Goal: Task Accomplishment & Management: Use online tool/utility

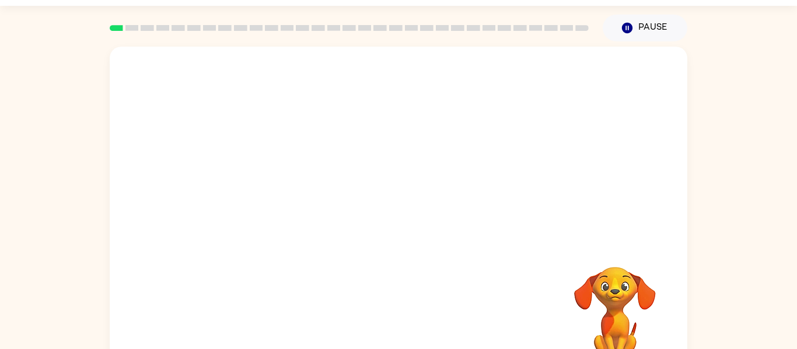
scroll to position [61, 0]
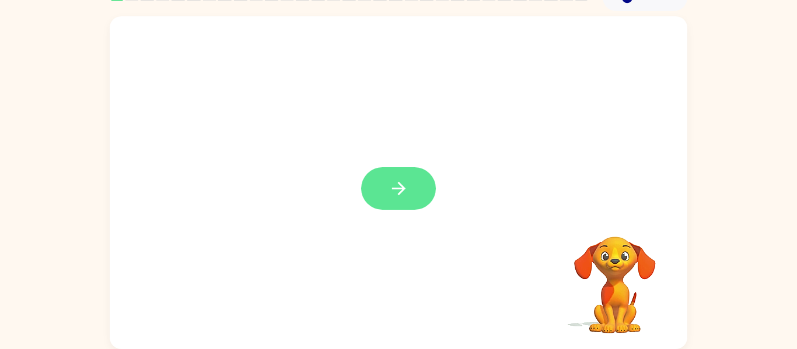
click at [403, 195] on icon "button" at bounding box center [398, 188] width 20 height 20
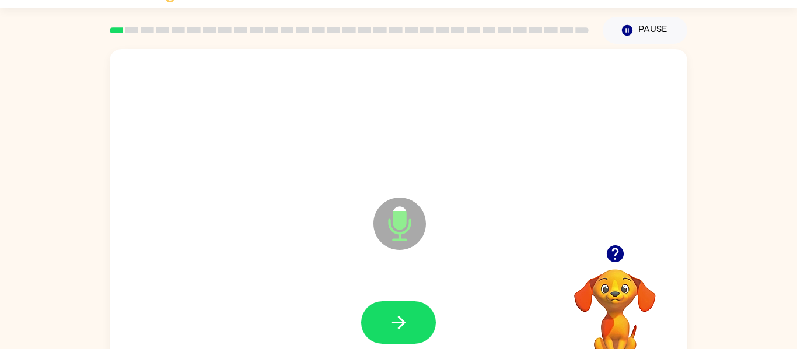
scroll to position [0, 0]
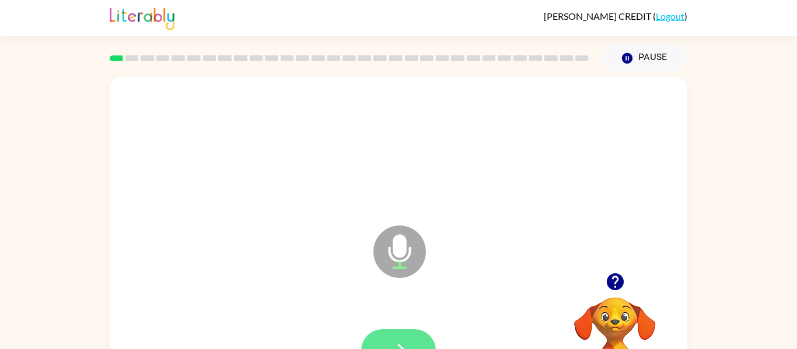
click at [391, 341] on icon "button" at bounding box center [398, 351] width 20 height 20
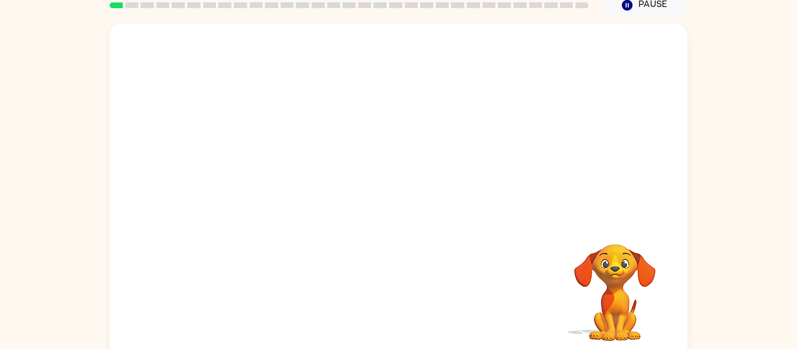
scroll to position [55, 0]
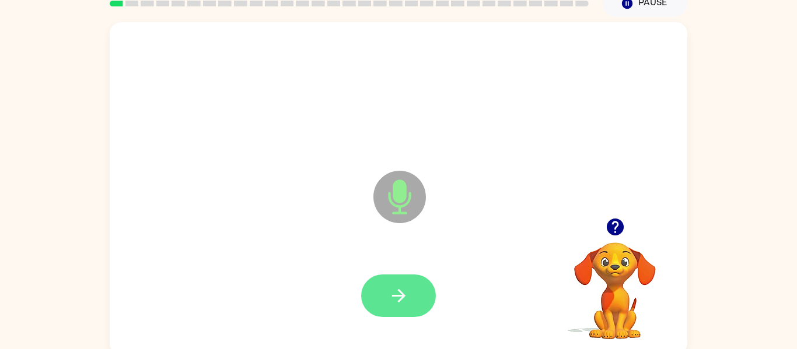
click at [408, 305] on icon "button" at bounding box center [398, 296] width 20 height 20
click at [391, 291] on icon "button" at bounding box center [398, 296] width 20 height 20
click at [397, 302] on icon "button" at bounding box center [397, 295] width 13 height 13
click at [394, 283] on button "button" at bounding box center [398, 296] width 75 height 43
click at [403, 285] on button "button" at bounding box center [398, 296] width 75 height 43
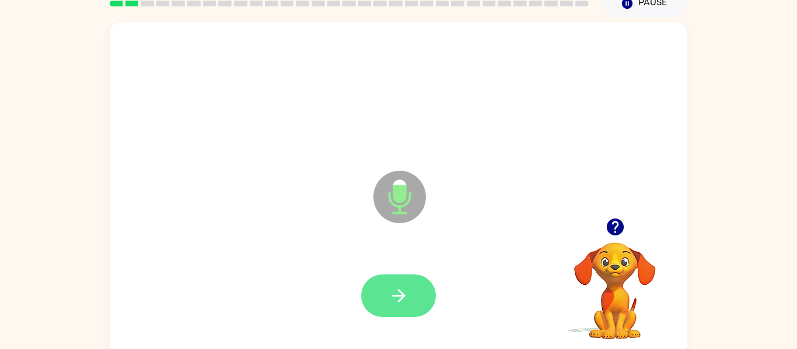
click at [378, 290] on button "button" at bounding box center [398, 296] width 75 height 43
click at [369, 284] on button "button" at bounding box center [398, 296] width 75 height 43
click at [372, 288] on button "button" at bounding box center [398, 296] width 75 height 43
click at [394, 303] on icon "button" at bounding box center [398, 296] width 20 height 20
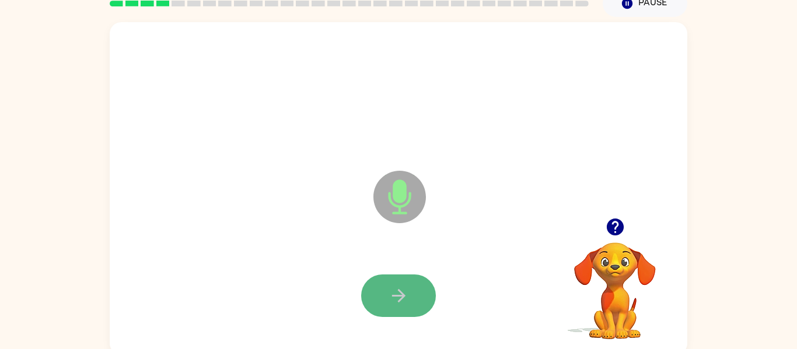
click at [398, 315] on button "button" at bounding box center [398, 296] width 75 height 43
click at [400, 295] on icon "button" at bounding box center [398, 296] width 20 height 20
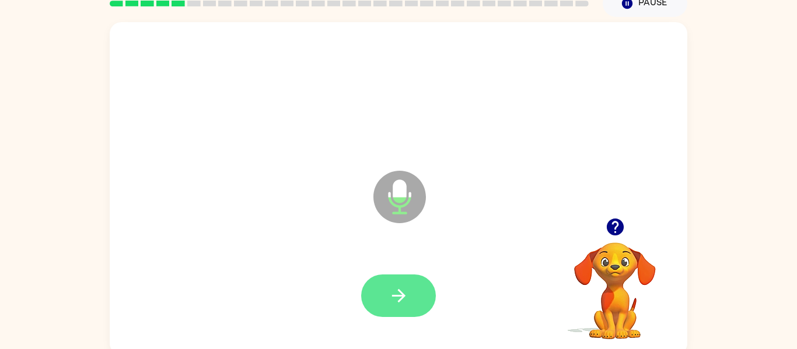
click at [405, 294] on icon "button" at bounding box center [398, 296] width 20 height 20
click at [415, 279] on button "button" at bounding box center [398, 296] width 75 height 43
click at [411, 295] on button "button" at bounding box center [398, 296] width 75 height 43
click at [410, 291] on button "button" at bounding box center [398, 296] width 75 height 43
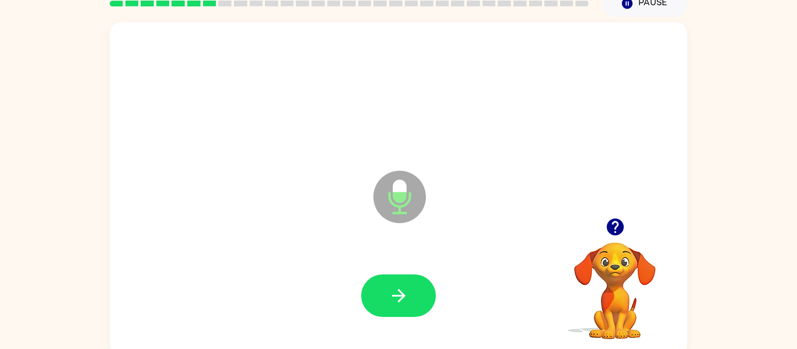
click at [409, 286] on button "button" at bounding box center [398, 296] width 75 height 43
click at [409, 286] on div at bounding box center [398, 296] width 75 height 43
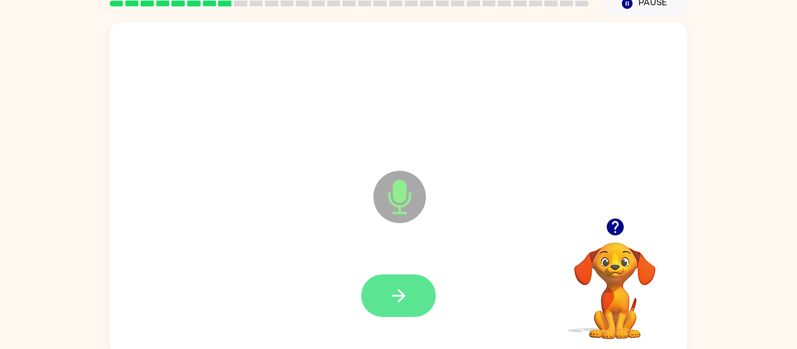
click at [412, 297] on button "button" at bounding box center [398, 296] width 75 height 43
click at [407, 291] on icon "button" at bounding box center [398, 296] width 20 height 20
click at [404, 296] on icon "button" at bounding box center [397, 295] width 13 height 13
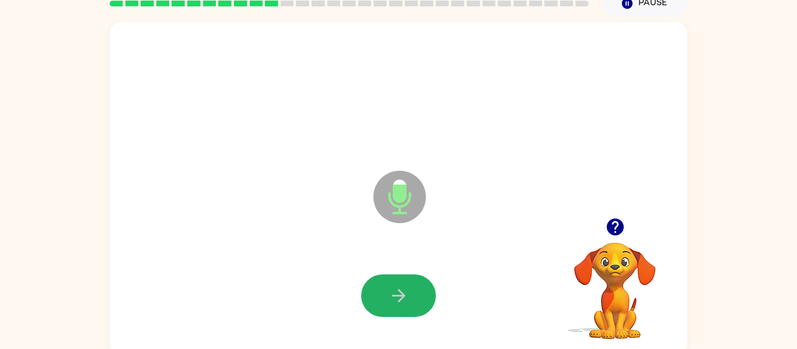
click at [399, 297] on icon "button" at bounding box center [398, 296] width 20 height 20
click at [393, 283] on button "button" at bounding box center [398, 296] width 75 height 43
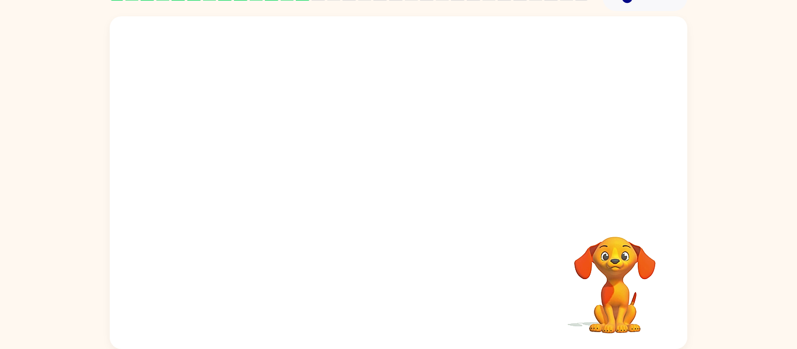
scroll to position [58, 0]
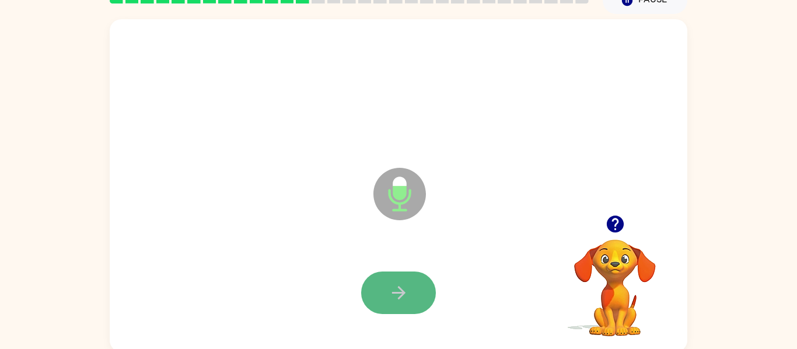
click at [403, 289] on icon "button" at bounding box center [398, 293] width 20 height 20
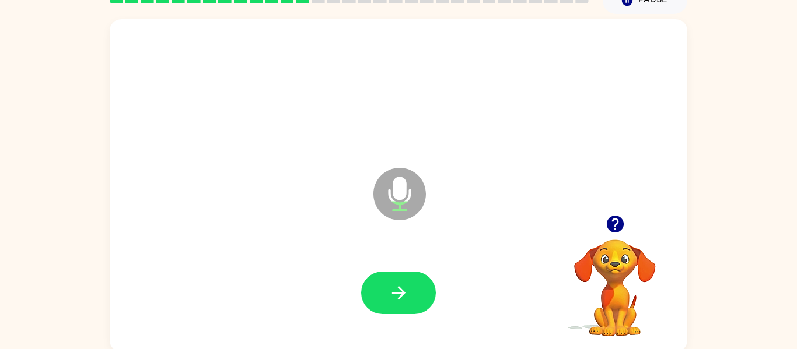
click at [627, 290] on video "Your browser must support playing .mp4 files to use Literably. Please try using…" at bounding box center [614, 280] width 117 height 117
click at [612, 284] on video "Your browser must support playing .mp4 files to use Literably. Please try using…" at bounding box center [614, 280] width 117 height 117
click at [384, 279] on button "button" at bounding box center [398, 293] width 75 height 43
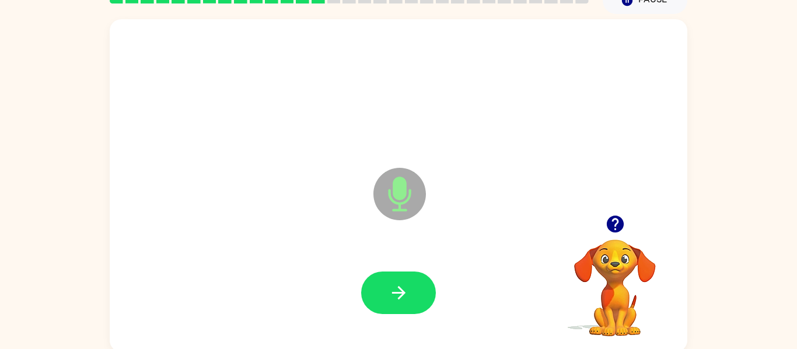
click at [384, 279] on button "button" at bounding box center [398, 293] width 75 height 43
click at [385, 279] on button "button" at bounding box center [398, 293] width 75 height 43
click at [401, 295] on button "button" at bounding box center [398, 293] width 75 height 43
click at [389, 290] on icon "button" at bounding box center [398, 293] width 20 height 20
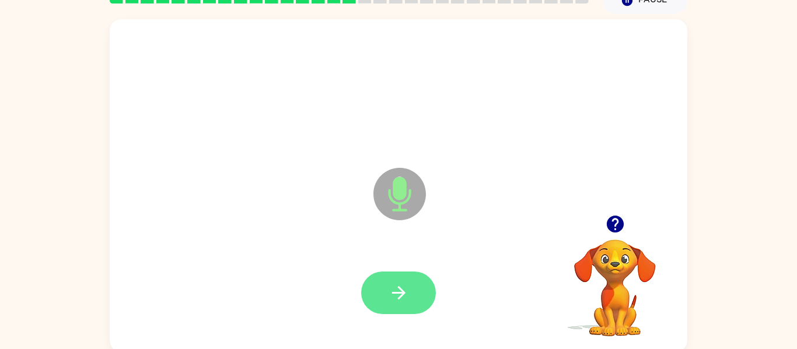
click at [397, 299] on icon "button" at bounding box center [398, 293] width 20 height 20
click at [390, 295] on icon "button" at bounding box center [398, 293] width 20 height 20
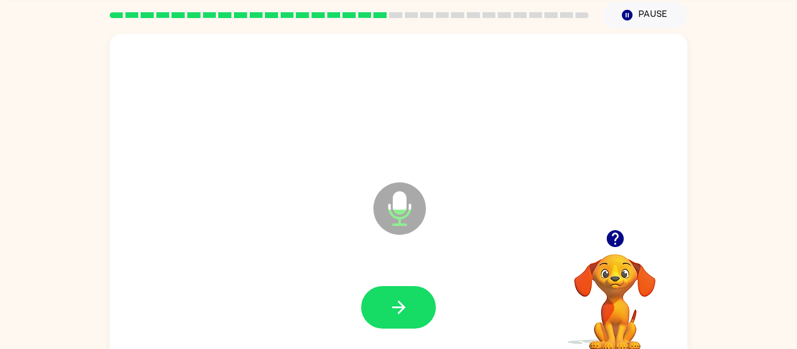
scroll to position [0, 0]
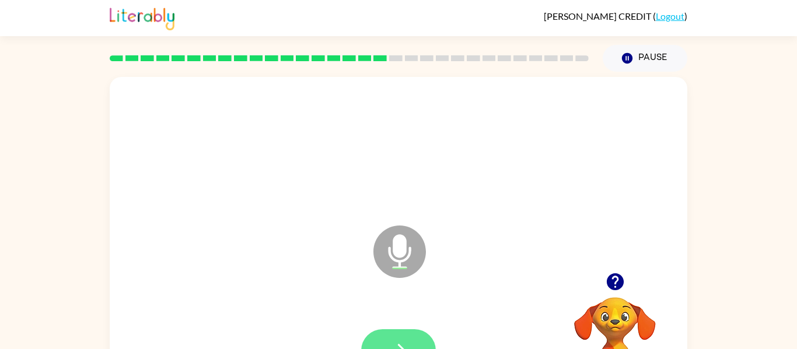
click at [393, 346] on icon "button" at bounding box center [398, 351] width 20 height 20
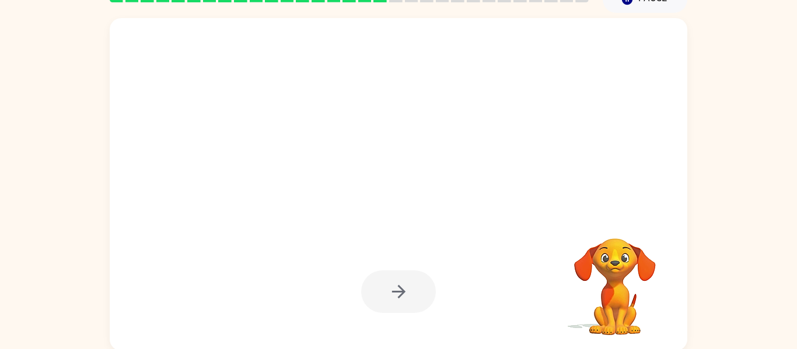
scroll to position [61, 0]
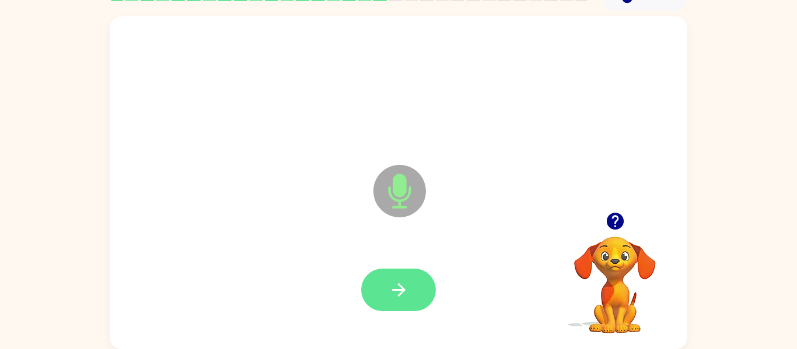
click at [395, 287] on icon "button" at bounding box center [398, 290] width 20 height 20
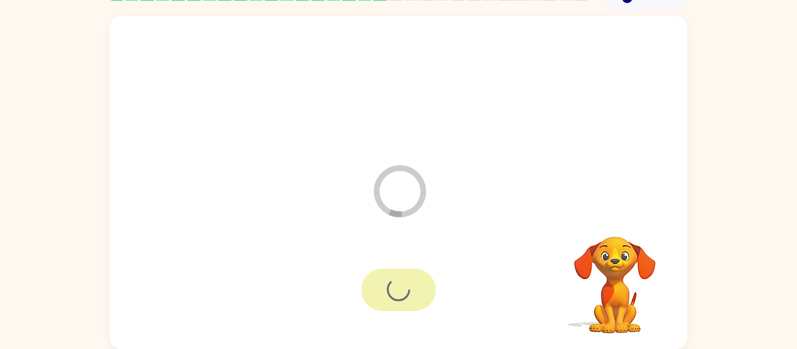
click at [395, 287] on div at bounding box center [398, 290] width 75 height 43
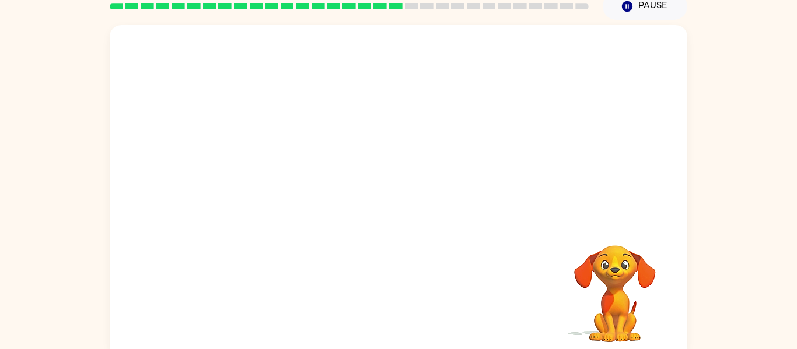
scroll to position [53, 0]
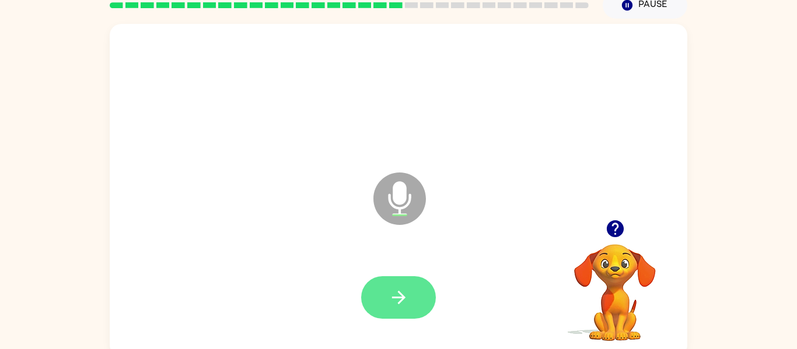
click at [415, 303] on button "button" at bounding box center [398, 297] width 75 height 43
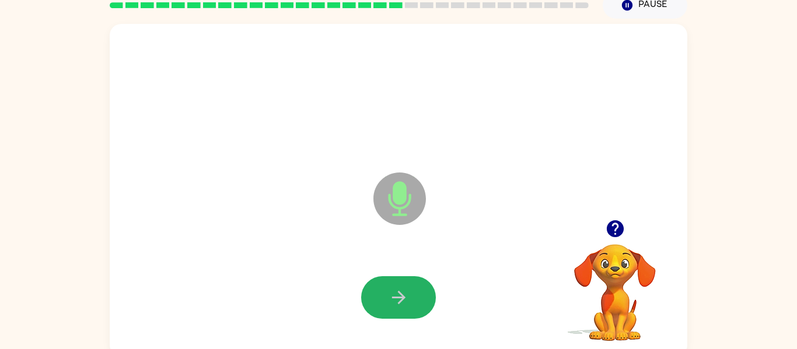
click at [415, 303] on button "button" at bounding box center [398, 297] width 75 height 43
click at [402, 289] on icon "button" at bounding box center [398, 298] width 20 height 20
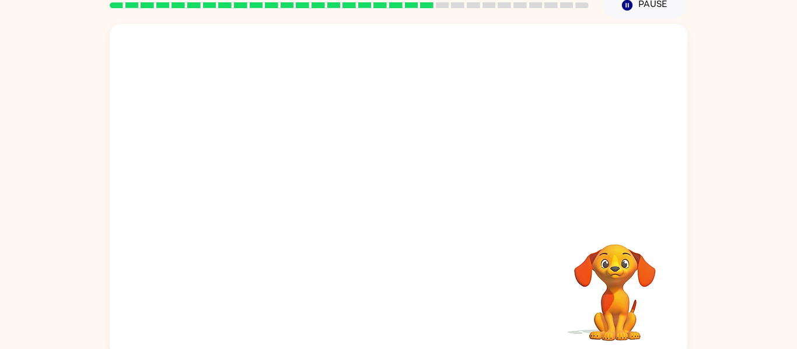
click at [400, 290] on div at bounding box center [398, 298] width 554 height 96
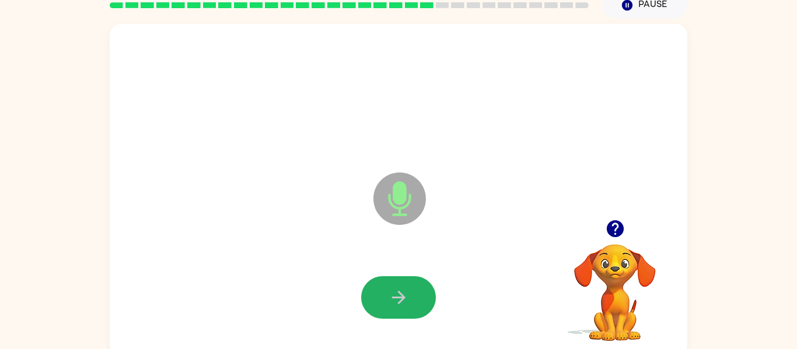
click at [400, 290] on icon "button" at bounding box center [398, 298] width 20 height 20
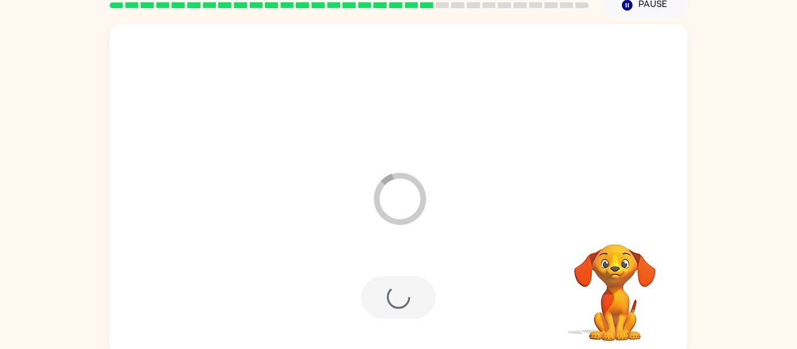
click at [399, 290] on div at bounding box center [398, 297] width 75 height 43
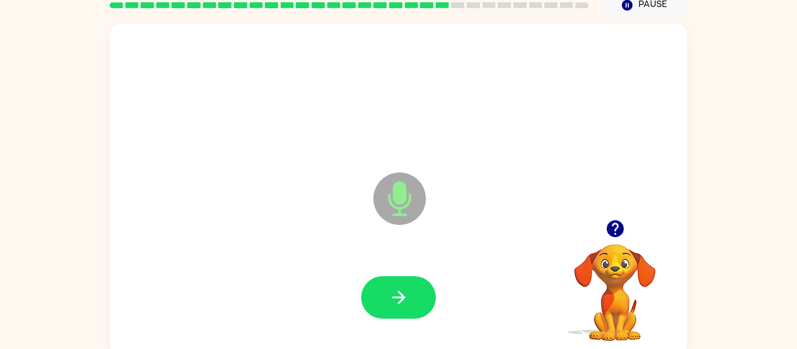
click at [399, 290] on icon "button" at bounding box center [398, 298] width 20 height 20
click at [401, 291] on icon "button" at bounding box center [398, 298] width 20 height 20
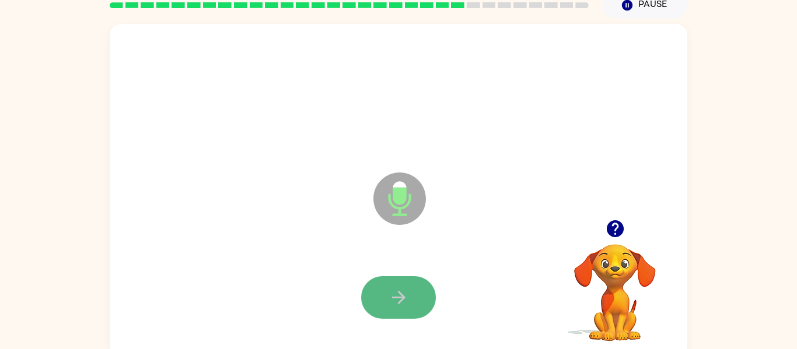
click at [401, 291] on icon "button" at bounding box center [398, 298] width 20 height 20
click at [401, 291] on div at bounding box center [398, 298] width 554 height 96
click at [394, 293] on icon "button" at bounding box center [398, 298] width 20 height 20
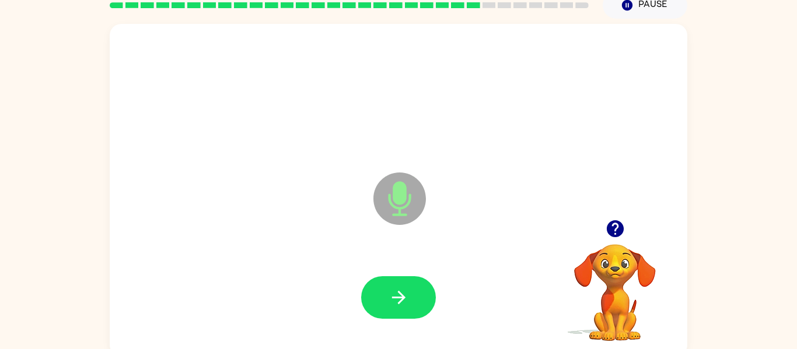
click at [394, 293] on icon "button" at bounding box center [398, 298] width 20 height 20
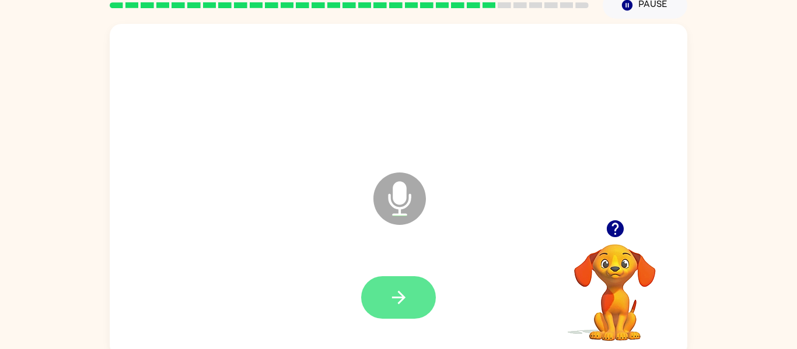
click at [393, 283] on button "button" at bounding box center [398, 297] width 75 height 43
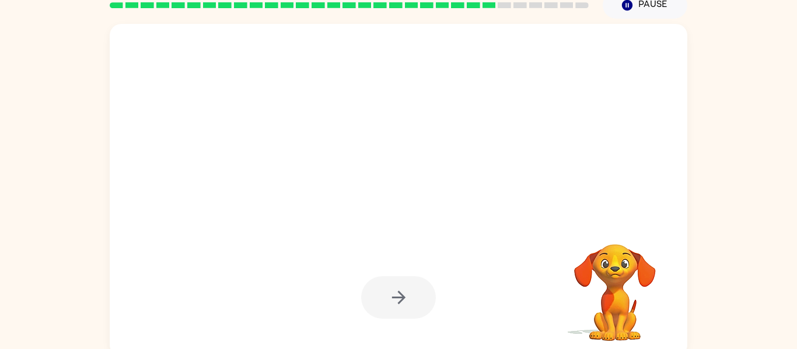
click at [389, 292] on div at bounding box center [398, 297] width 75 height 43
click at [619, 303] on video "Your browser must support playing .mp4 files to use Literably. Please try using…" at bounding box center [614, 284] width 117 height 117
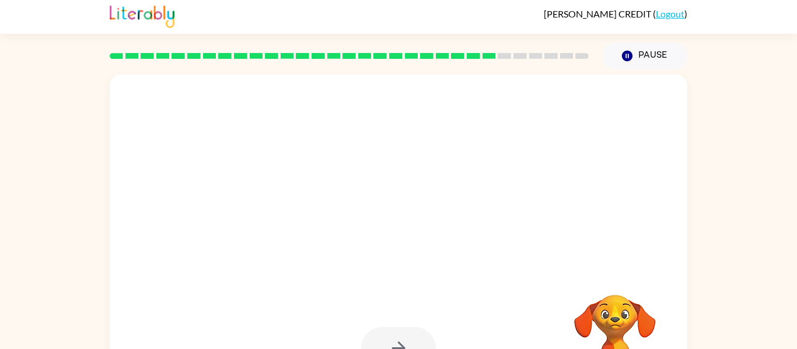
scroll to position [2, 0]
click at [649, 50] on button "Pause Pause" at bounding box center [645, 56] width 85 height 27
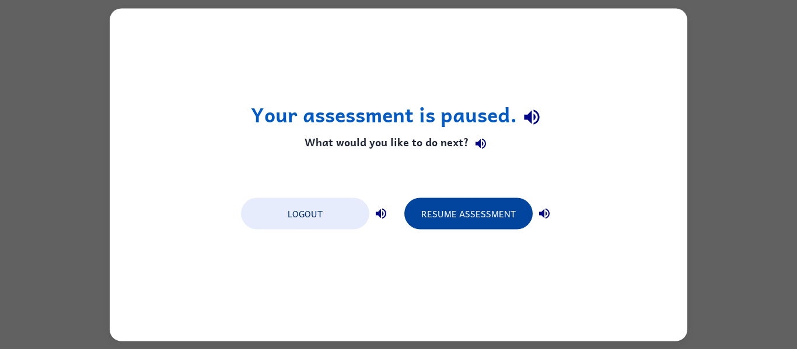
click at [471, 222] on button "Resume Assessment" at bounding box center [468, 213] width 128 height 31
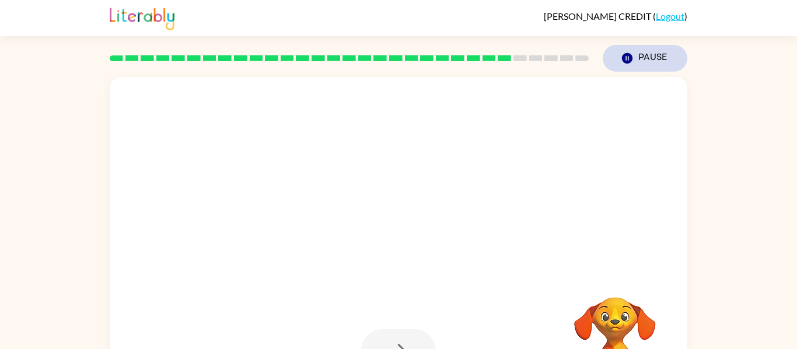
click at [649, 64] on button "Pause Pause" at bounding box center [645, 58] width 85 height 27
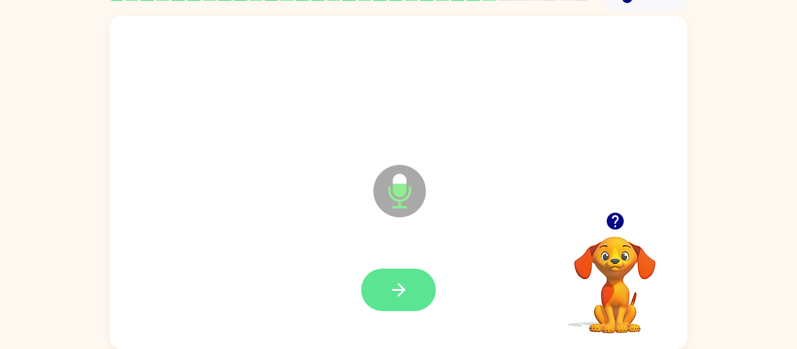
click at [404, 292] on icon "button" at bounding box center [398, 290] width 20 height 20
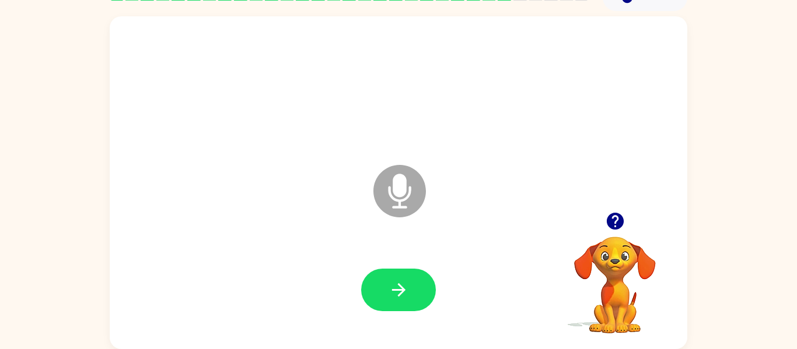
click at [404, 292] on icon "button" at bounding box center [398, 290] width 20 height 20
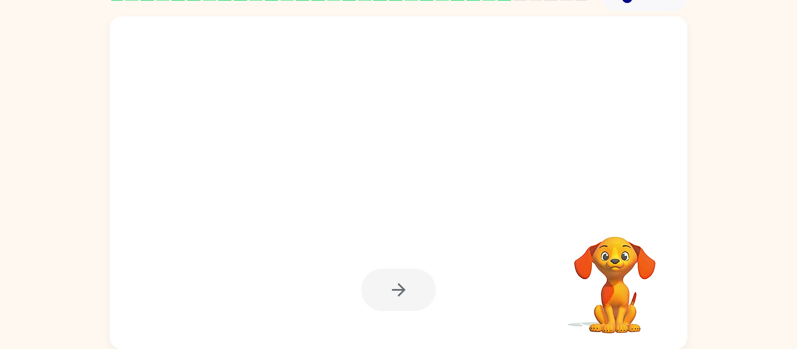
click at [413, 285] on div at bounding box center [398, 290] width 75 height 43
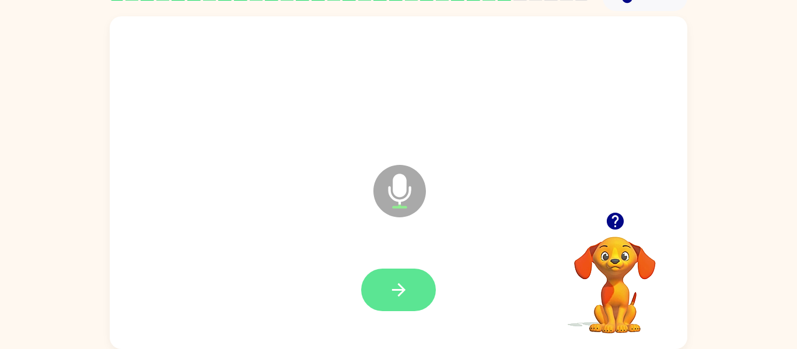
click at [410, 282] on button "button" at bounding box center [398, 290] width 75 height 43
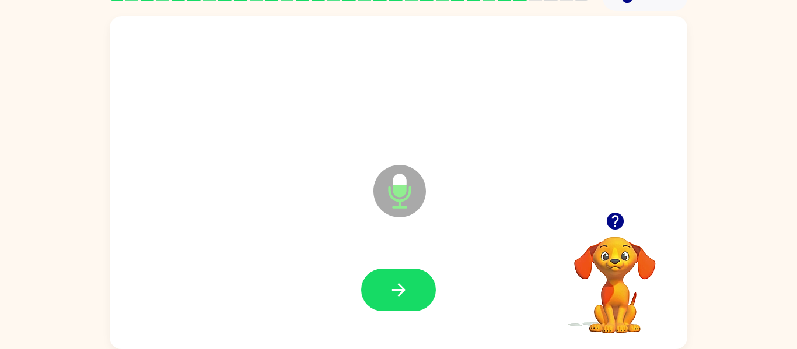
click at [374, 267] on div at bounding box center [398, 291] width 554 height 96
click at [378, 272] on button "button" at bounding box center [398, 290] width 75 height 43
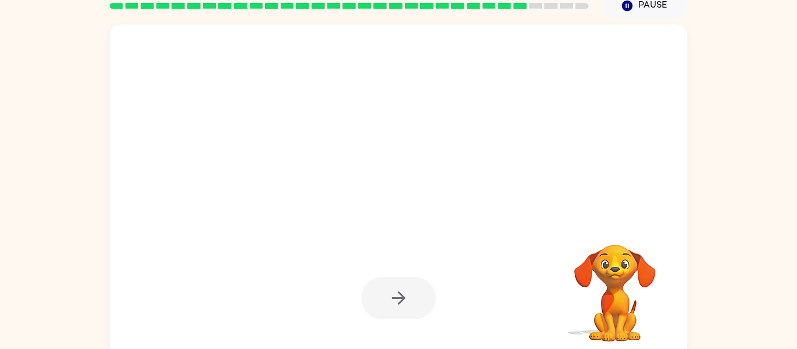
scroll to position [54, 0]
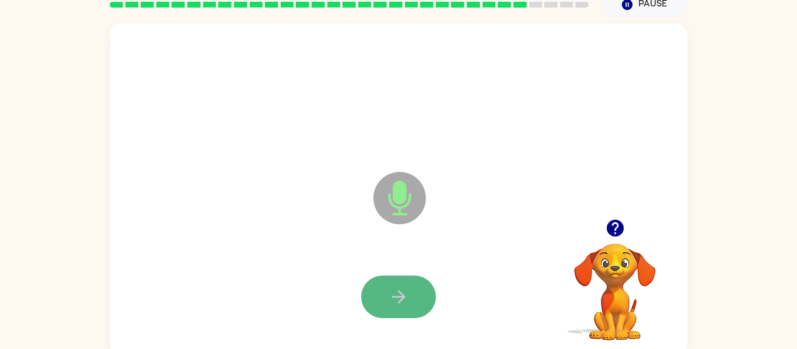
click at [397, 285] on button "button" at bounding box center [398, 297] width 75 height 43
click at [396, 286] on button "button" at bounding box center [398, 297] width 75 height 43
click at [400, 295] on icon "button" at bounding box center [398, 297] width 20 height 20
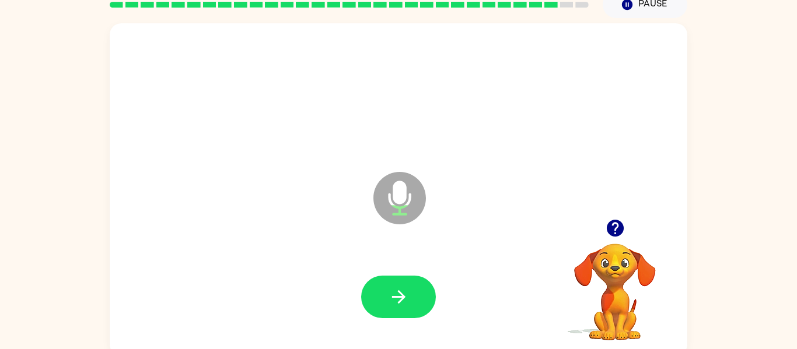
click at [400, 295] on icon "button" at bounding box center [398, 297] width 20 height 20
click at [414, 292] on button "button" at bounding box center [398, 297] width 75 height 43
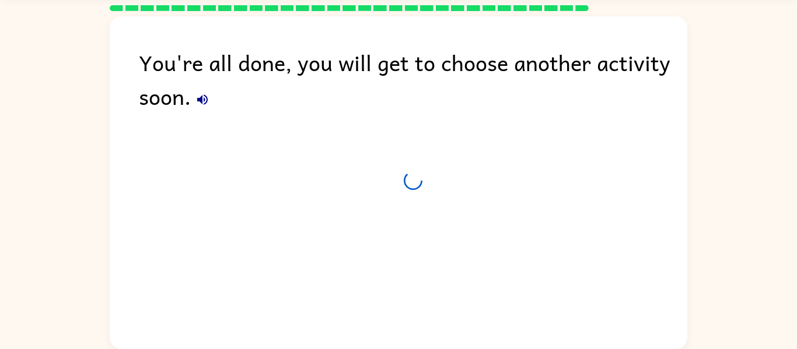
scroll to position [40, 0]
